Goal: Information Seeking & Learning: Learn about a topic

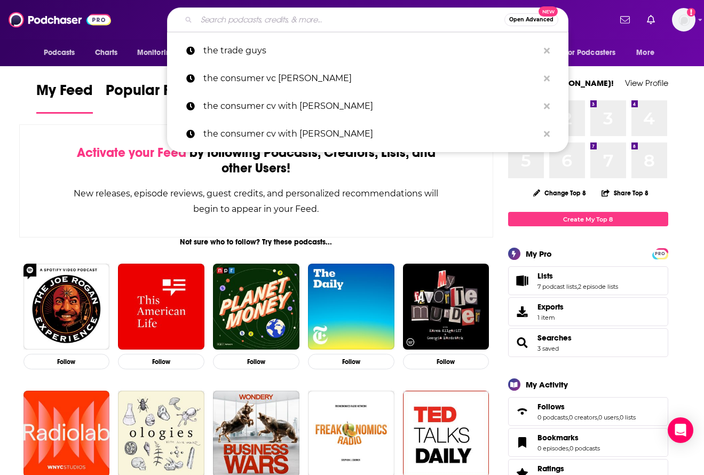
click at [226, 18] on input "Search podcasts, credits, & more..." at bounding box center [351, 19] width 308 height 17
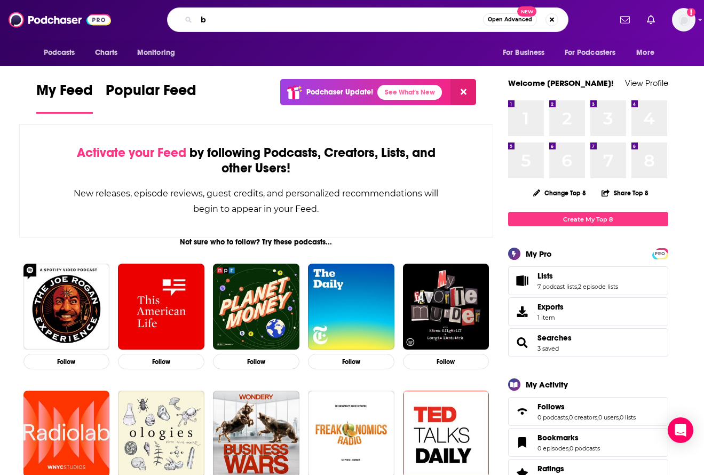
type input "b"
drag, startPoint x: 226, startPoint y: 18, endPoint x: 460, endPoint y: 20, distance: 233.9
click at [460, 20] on input "nom base" at bounding box center [340, 19] width 287 height 17
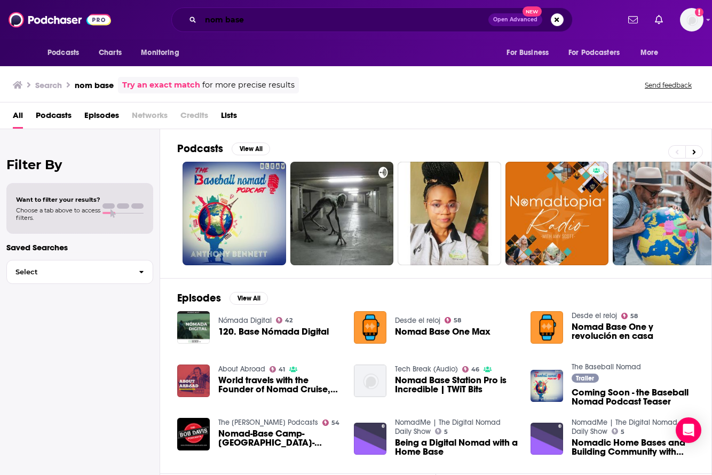
click at [218, 11] on input "nom base" at bounding box center [345, 19] width 288 height 17
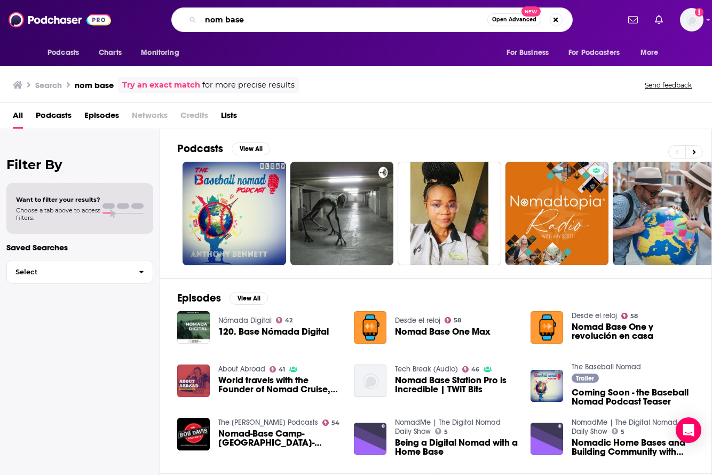
click at [225, 20] on input "nom base" at bounding box center [344, 19] width 287 height 17
type input "nombase"
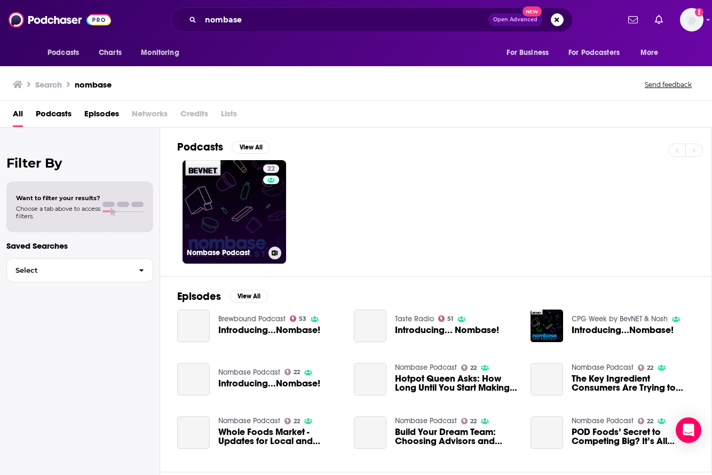
click at [233, 187] on link "22 Nombase Podcast" at bounding box center [235, 212] width 104 height 104
